Goal: Find contact information: Find contact information

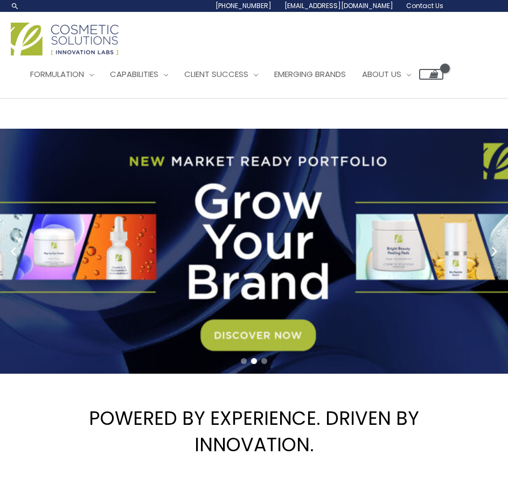
drag, startPoint x: 511, startPoint y: 61, endPoint x: 474, endPoint y: 12, distance: 61.3
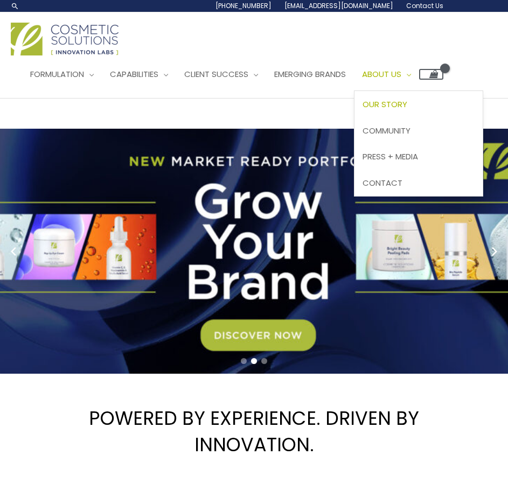
click at [407, 103] on span "Our Story" at bounding box center [384, 104] width 45 height 11
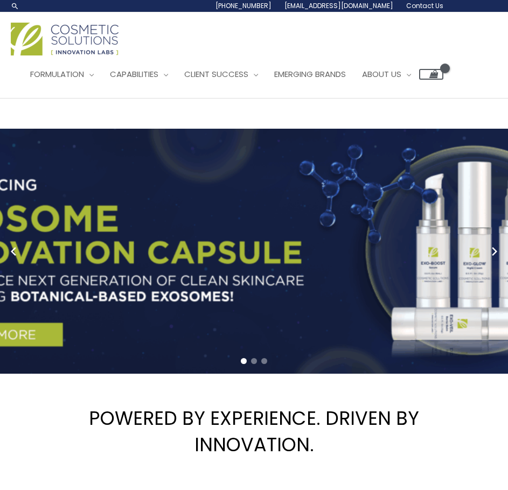
click at [418, 5] on span "Contact Us" at bounding box center [424, 5] width 37 height 9
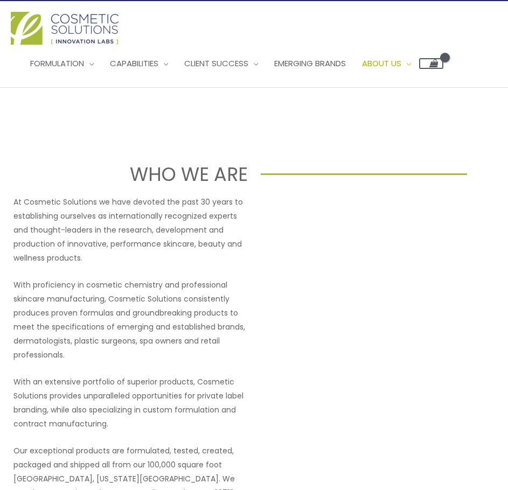
scroll to position [9, 0]
